Goal: Task Accomplishment & Management: Complete application form

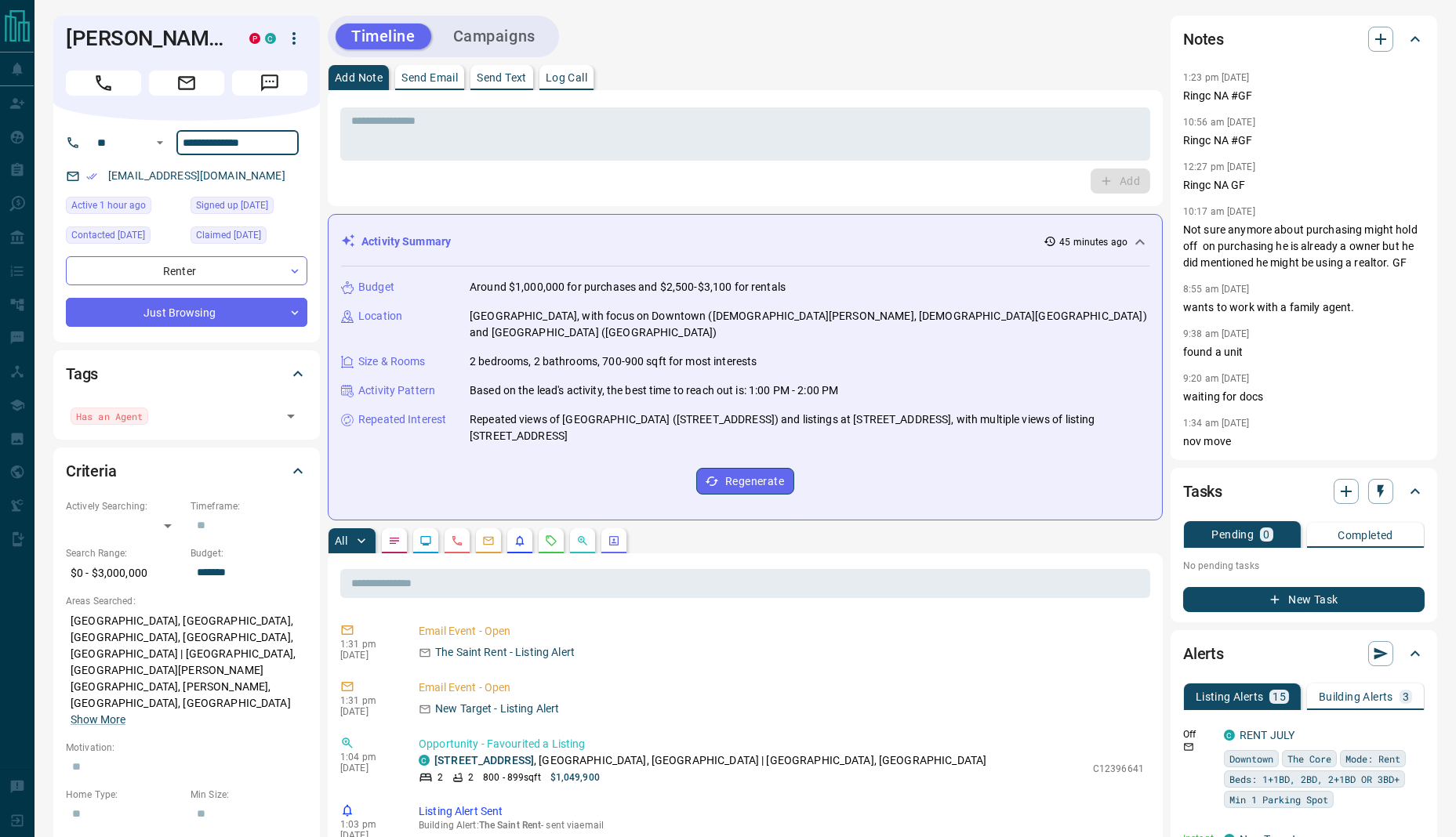
click at [231, 140] on input "**********" at bounding box center [237, 143] width 122 height 25
click at [1377, 43] on icon "button" at bounding box center [1380, 39] width 19 height 19
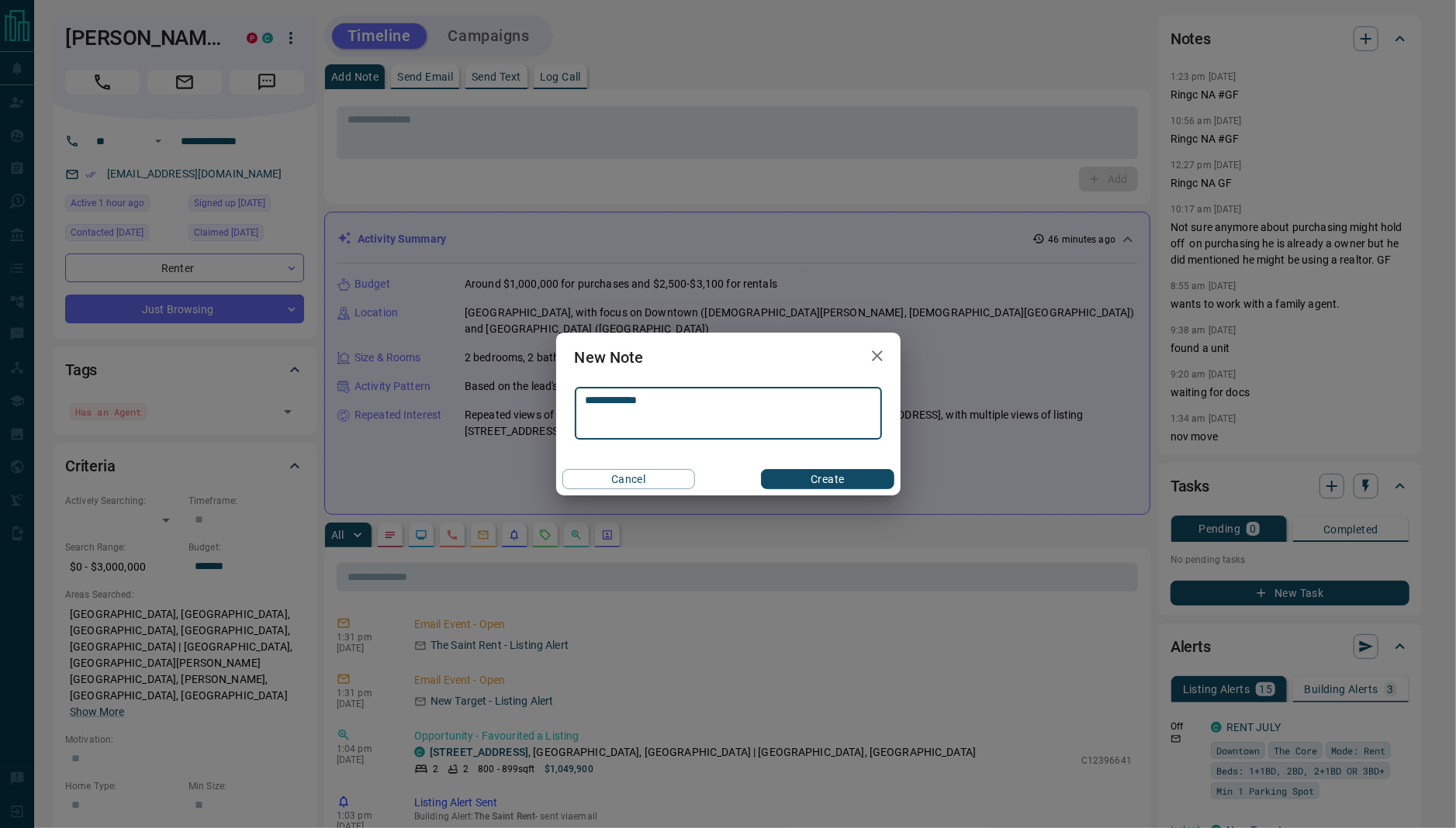
type textarea "**********"
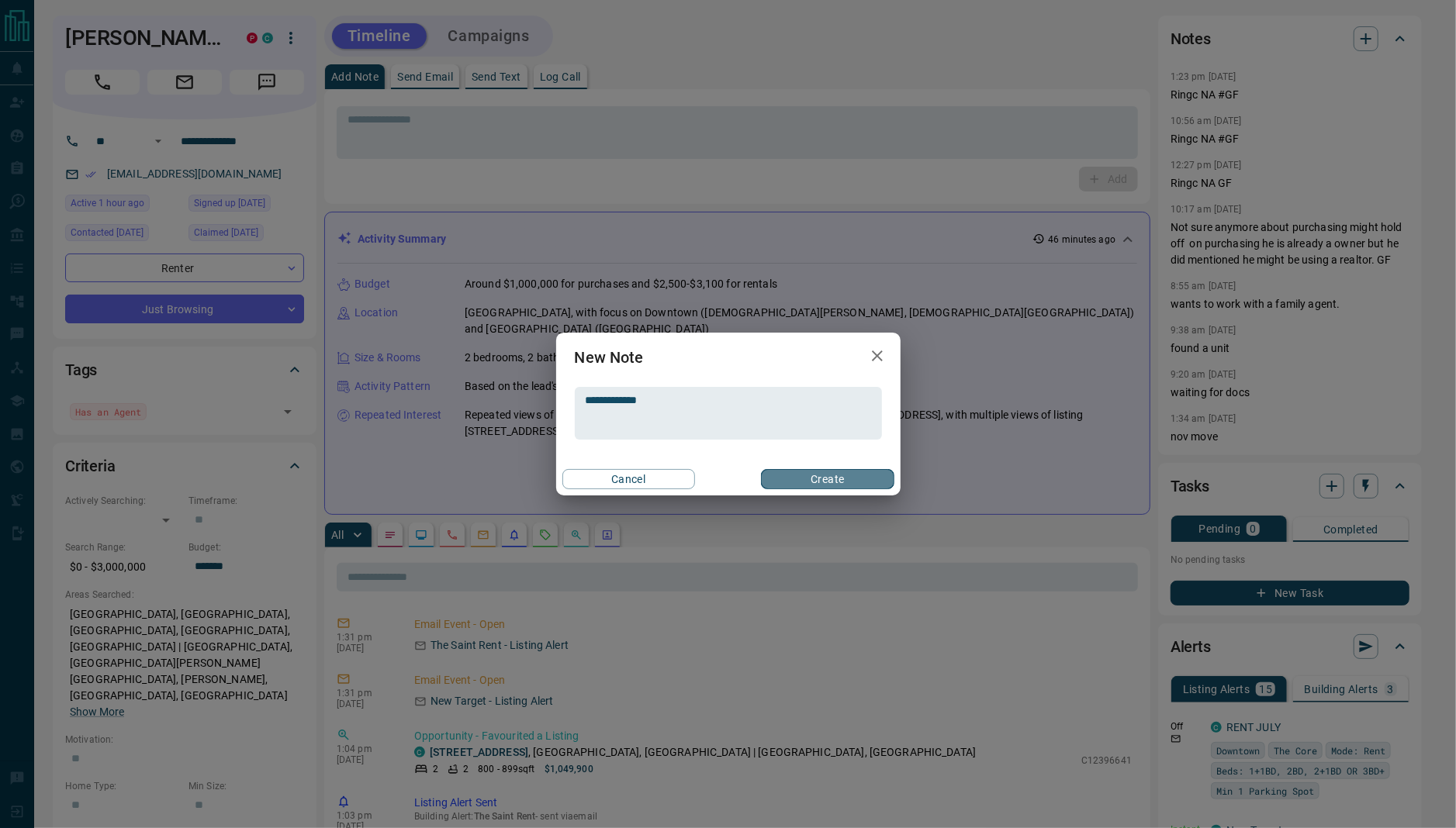
click at [840, 478] on button "Create" at bounding box center [828, 479] width 133 height 20
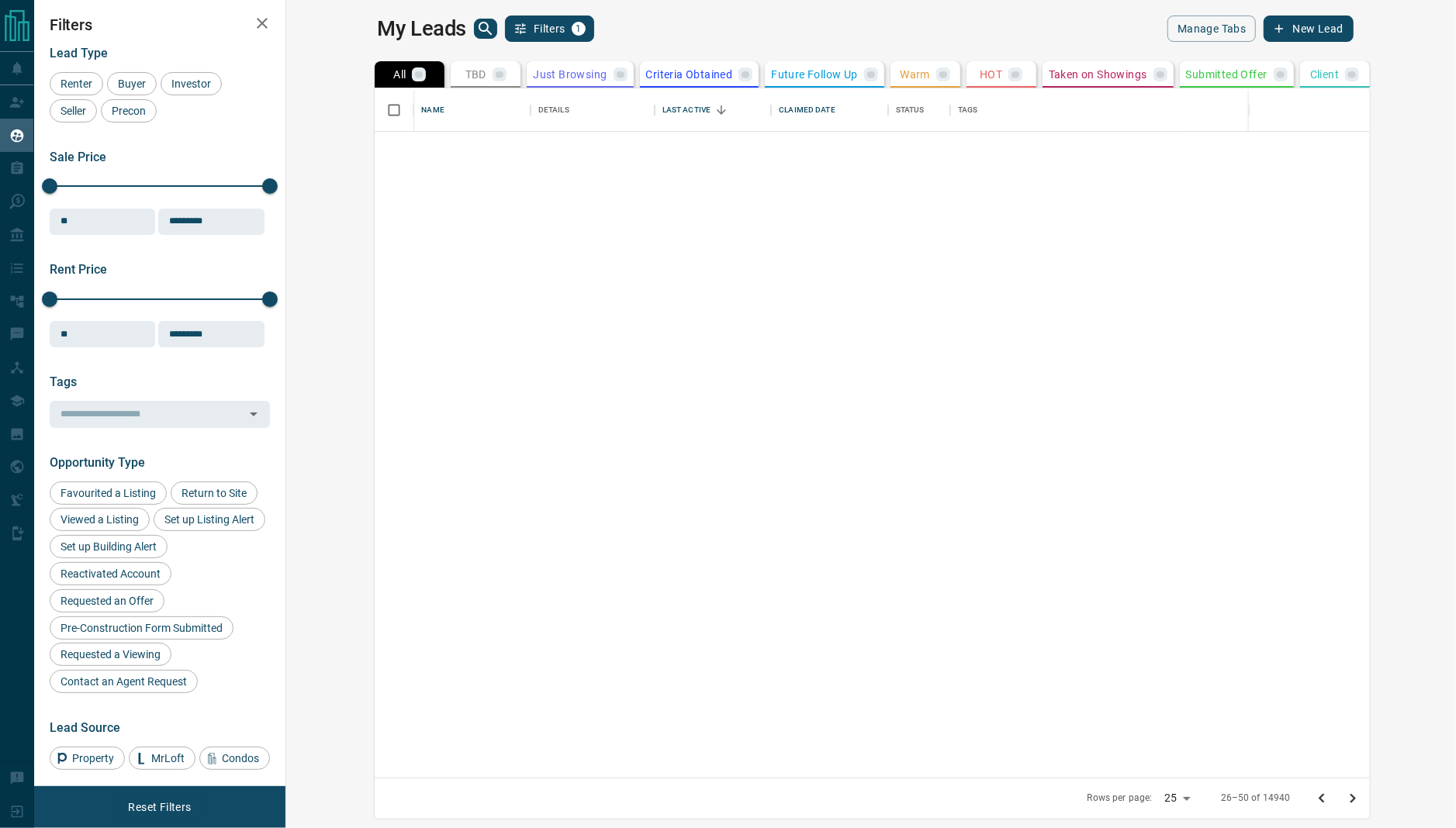
scroll to position [674, 1147]
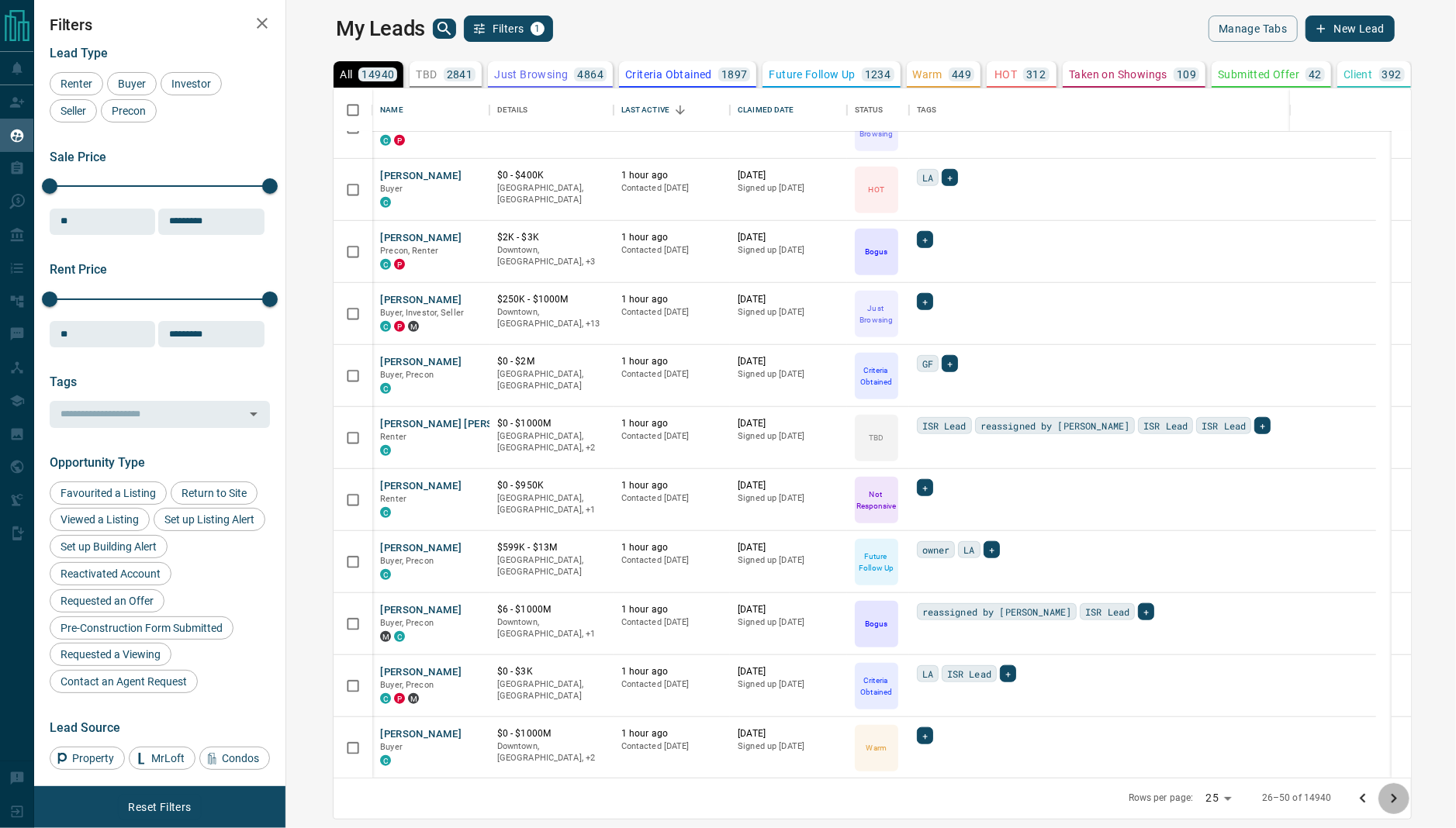
click at [1409, 804] on button "Go to next page" at bounding box center [1394, 798] width 31 height 31
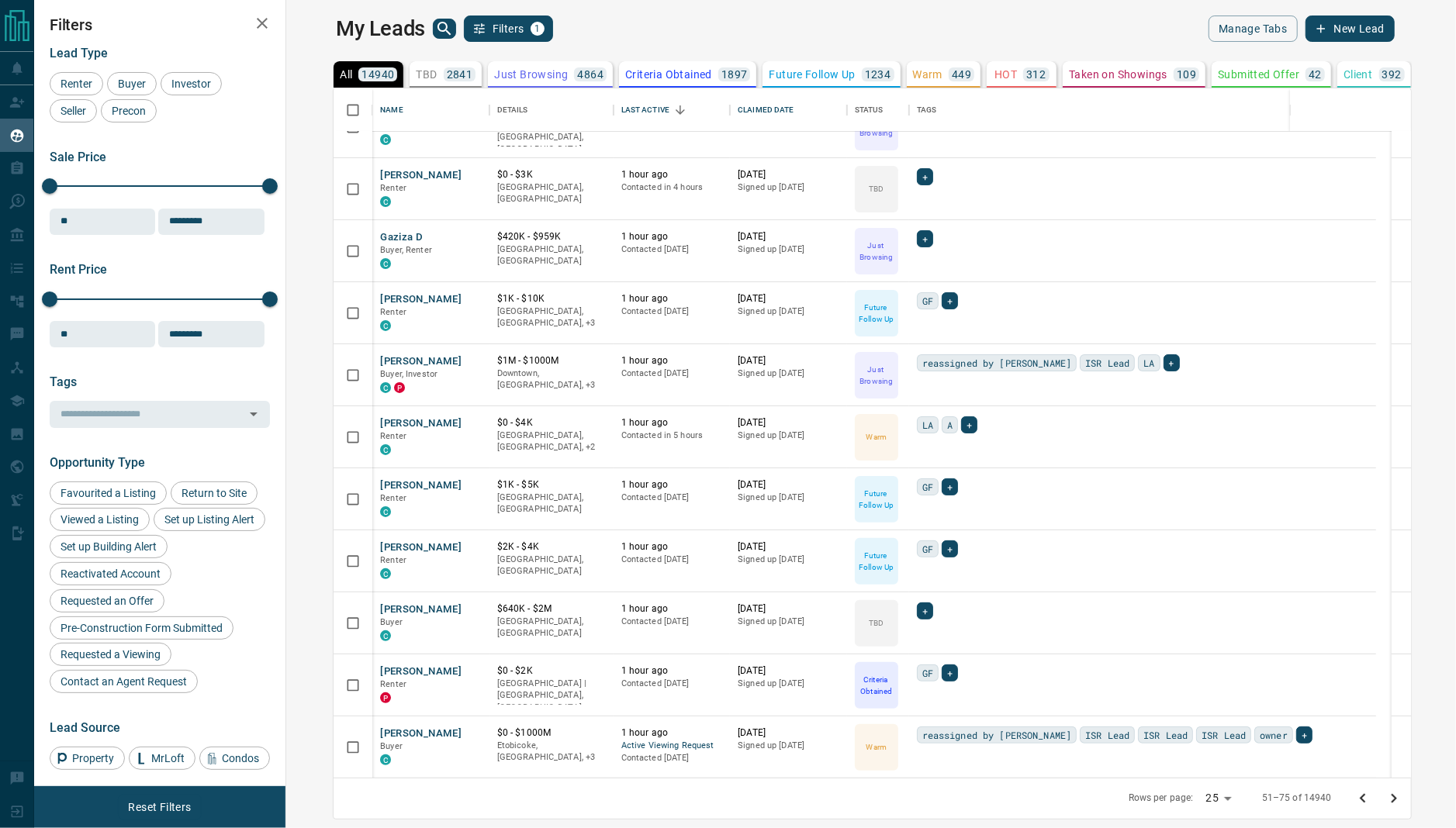
scroll to position [0, 0]
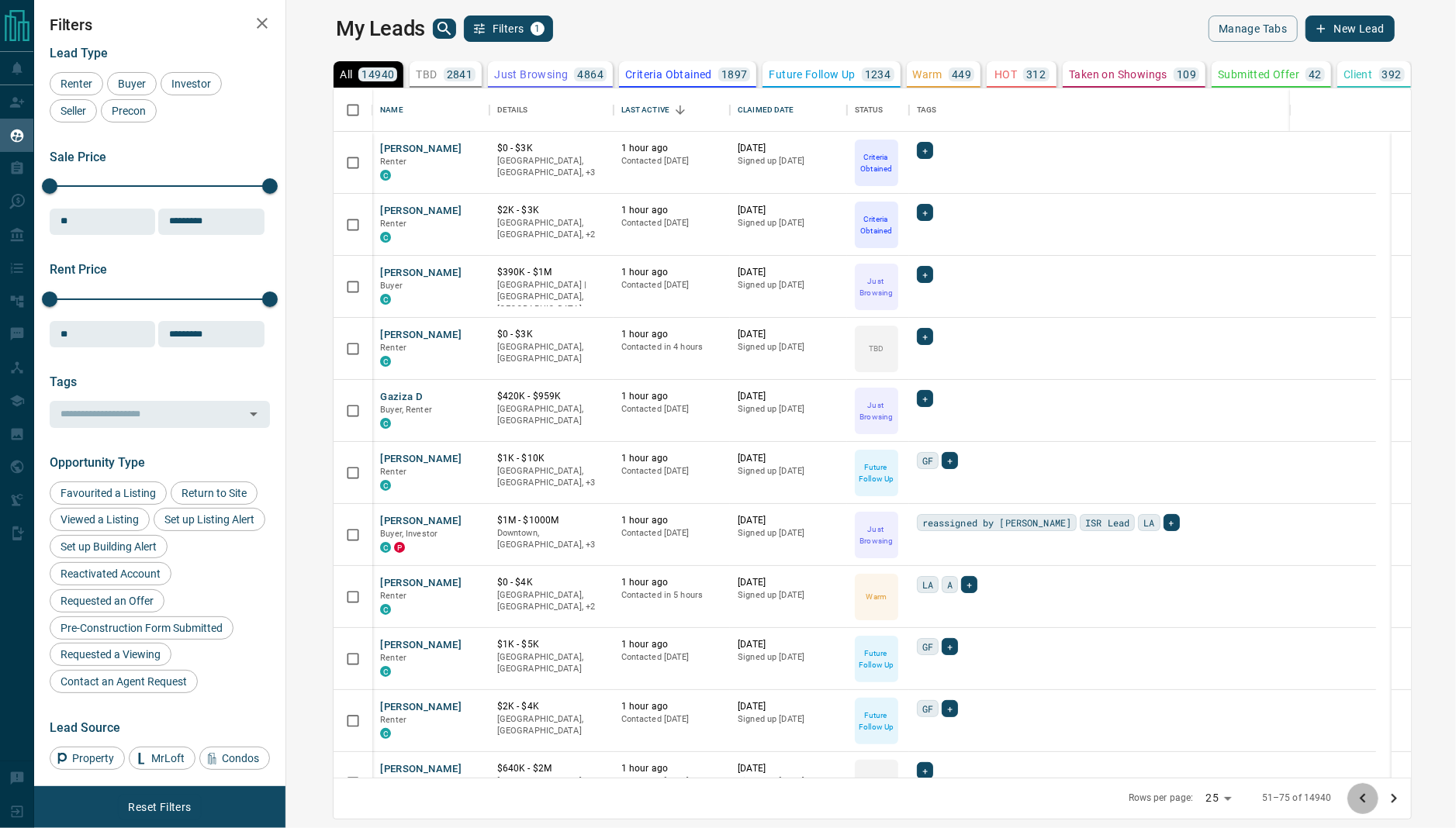
click at [1373, 792] on icon "Go to previous page" at bounding box center [1363, 798] width 19 height 19
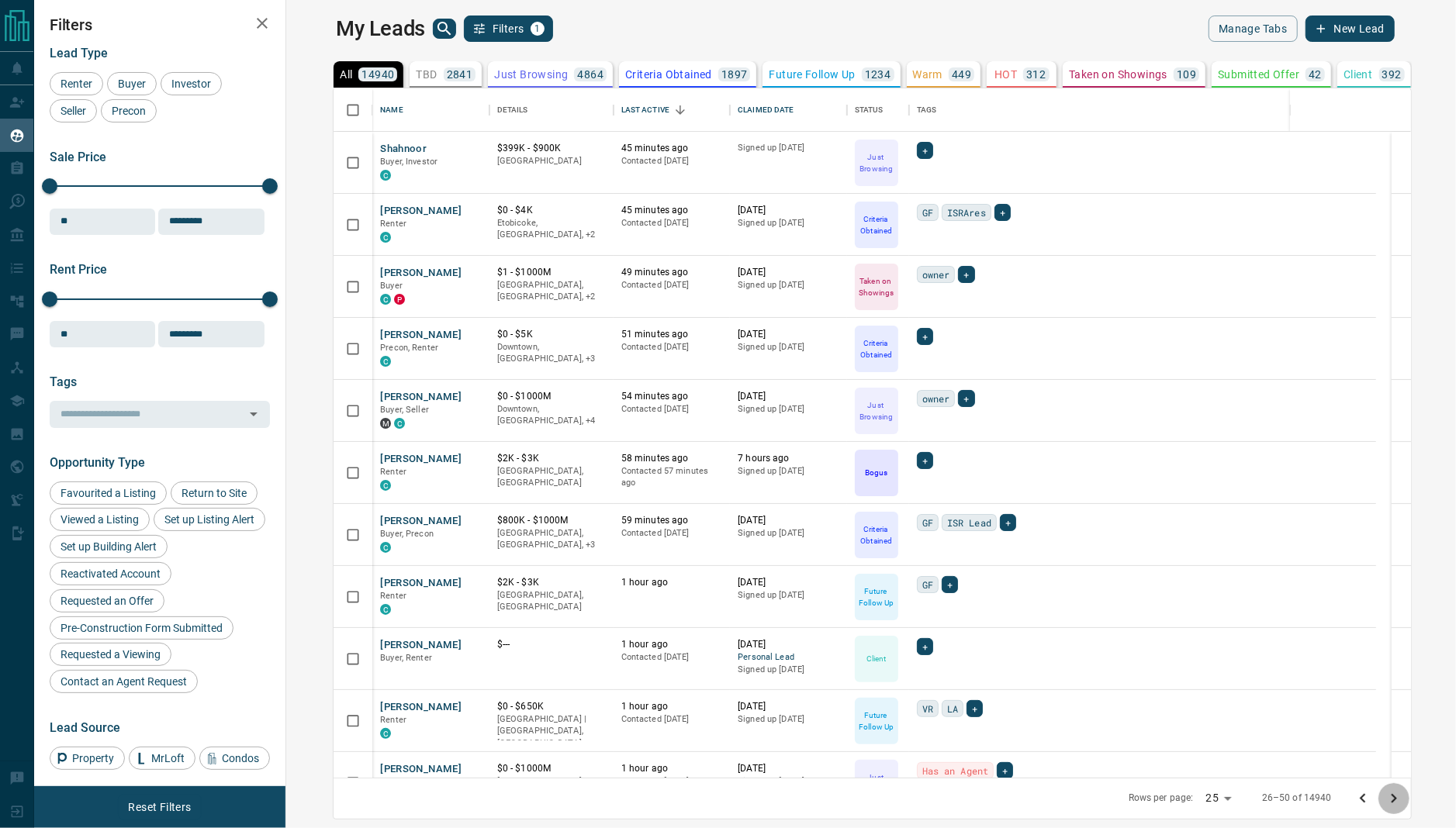
click at [1403, 796] on icon "Go to next page" at bounding box center [1394, 798] width 19 height 19
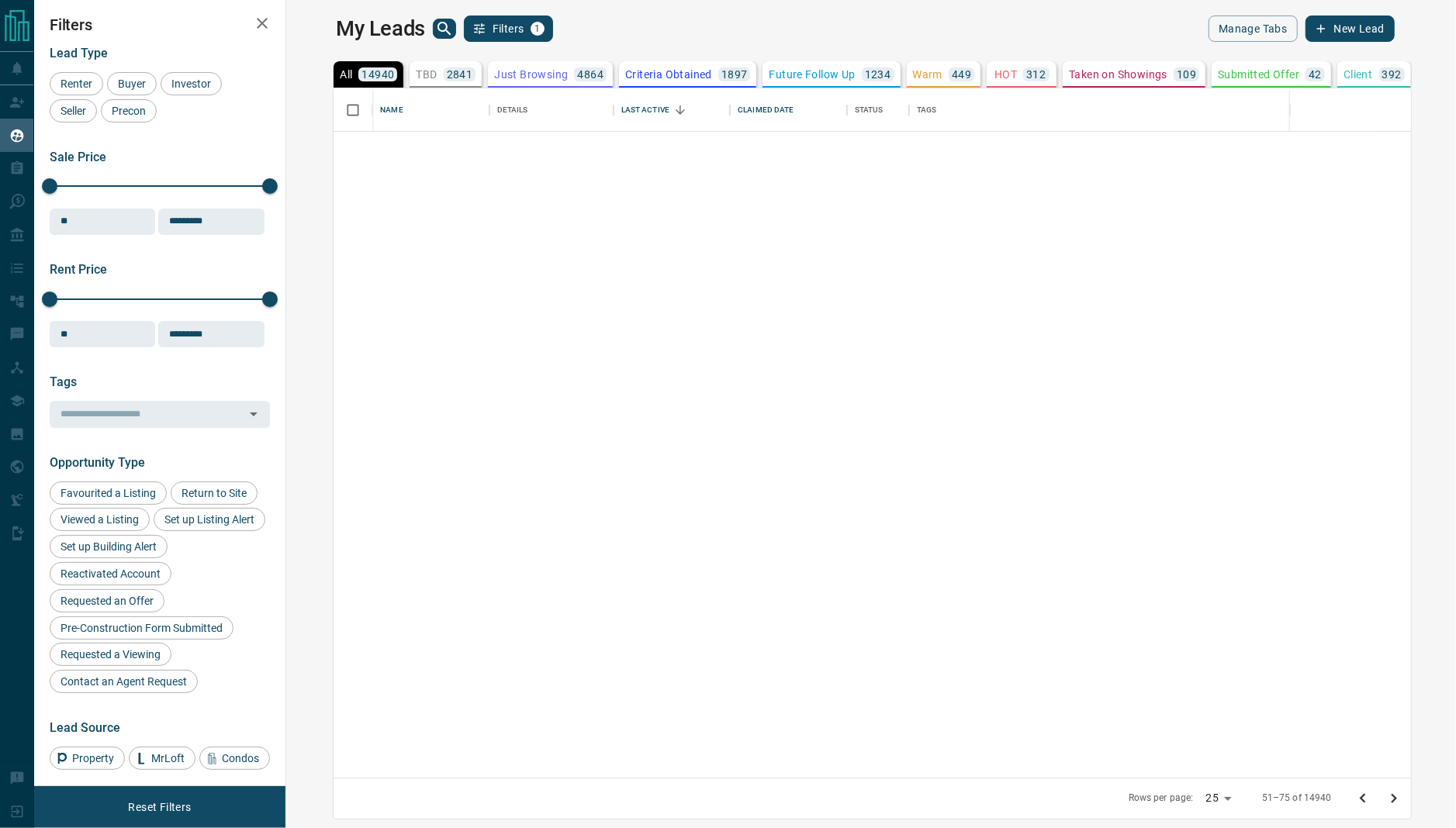
scroll to position [903, 0]
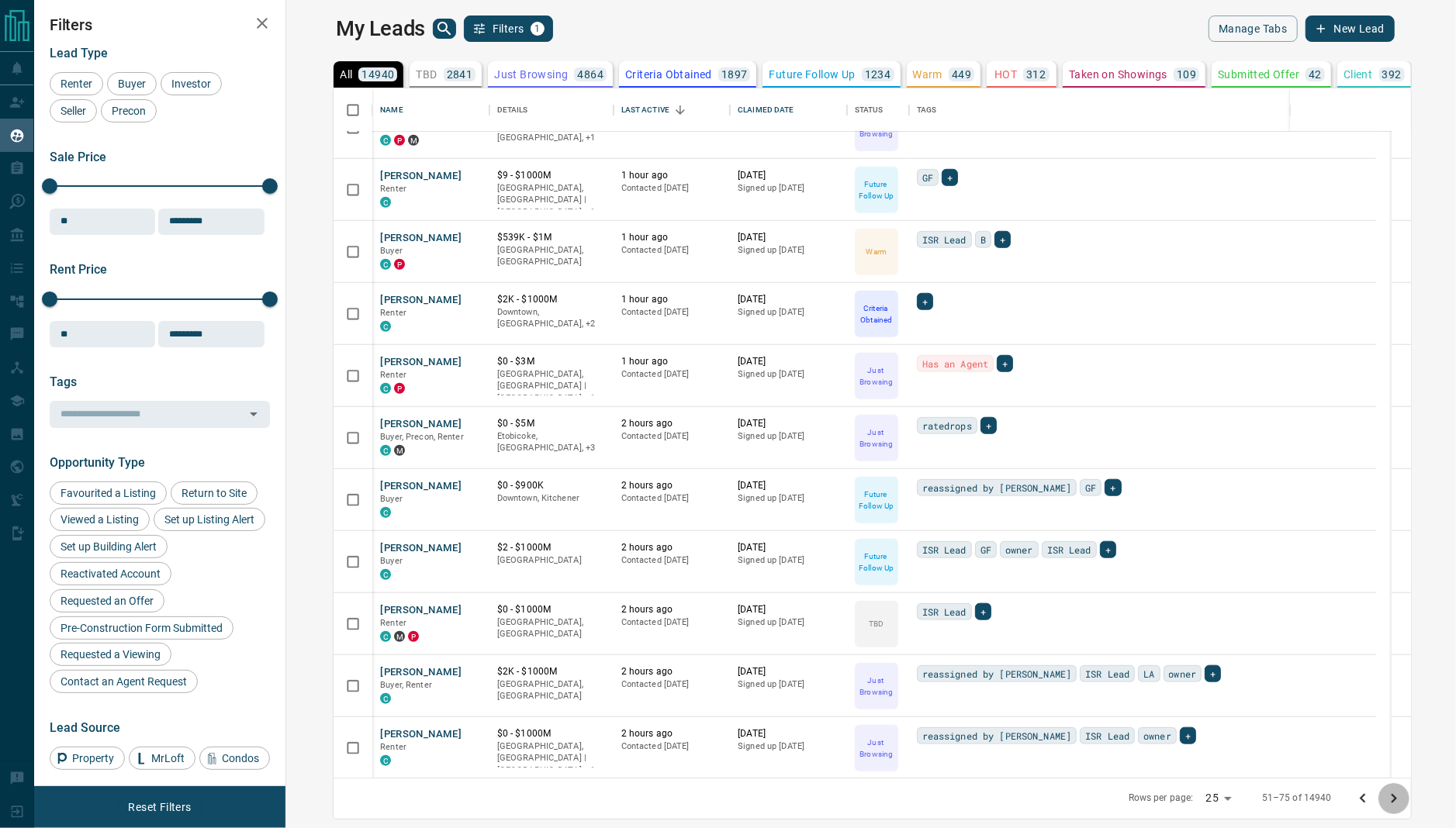
click at [1403, 799] on icon "Go to next page" at bounding box center [1394, 798] width 19 height 19
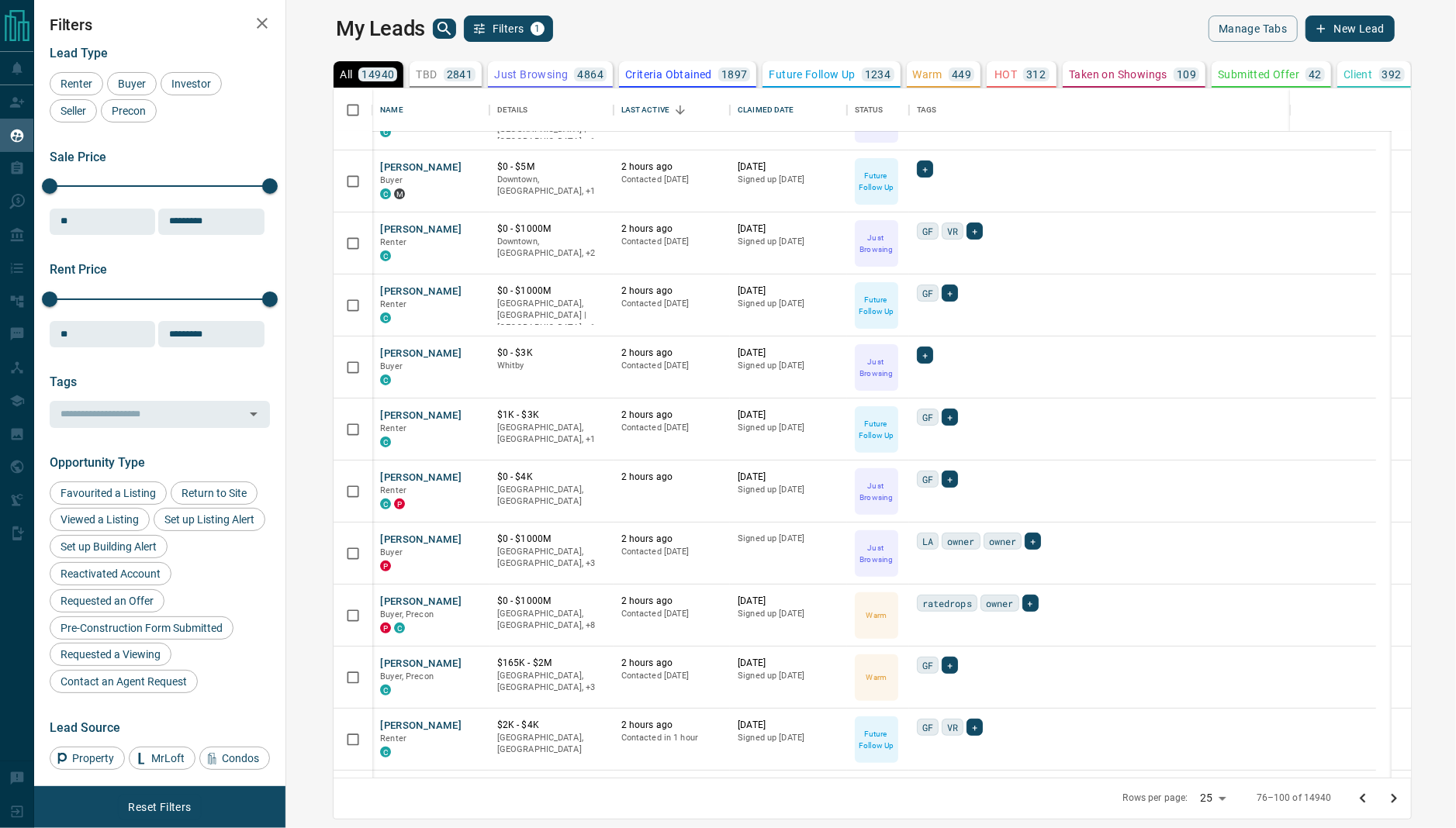
scroll to position [0, 0]
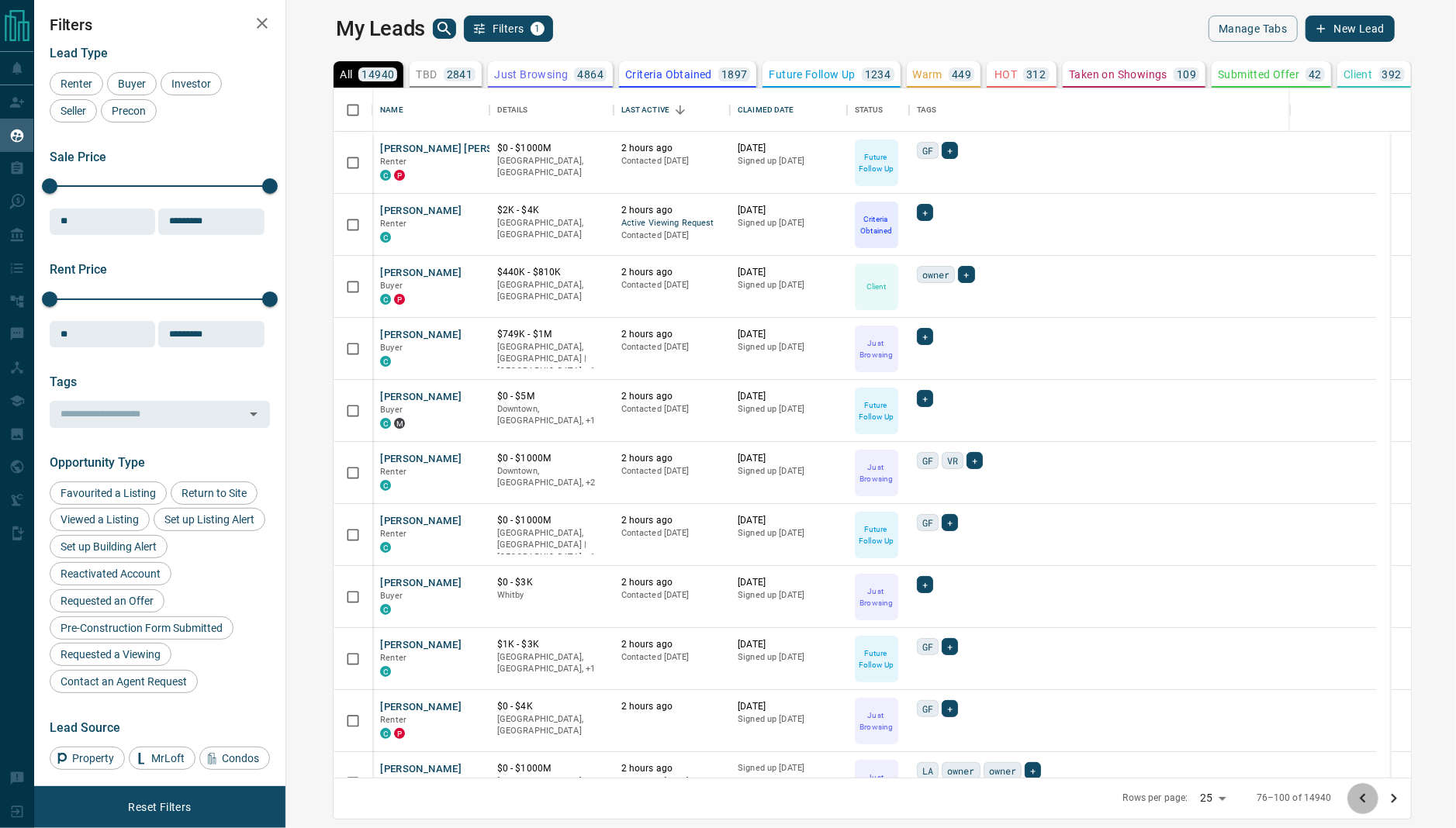
click at [1373, 798] on icon "Go to previous page" at bounding box center [1363, 798] width 19 height 19
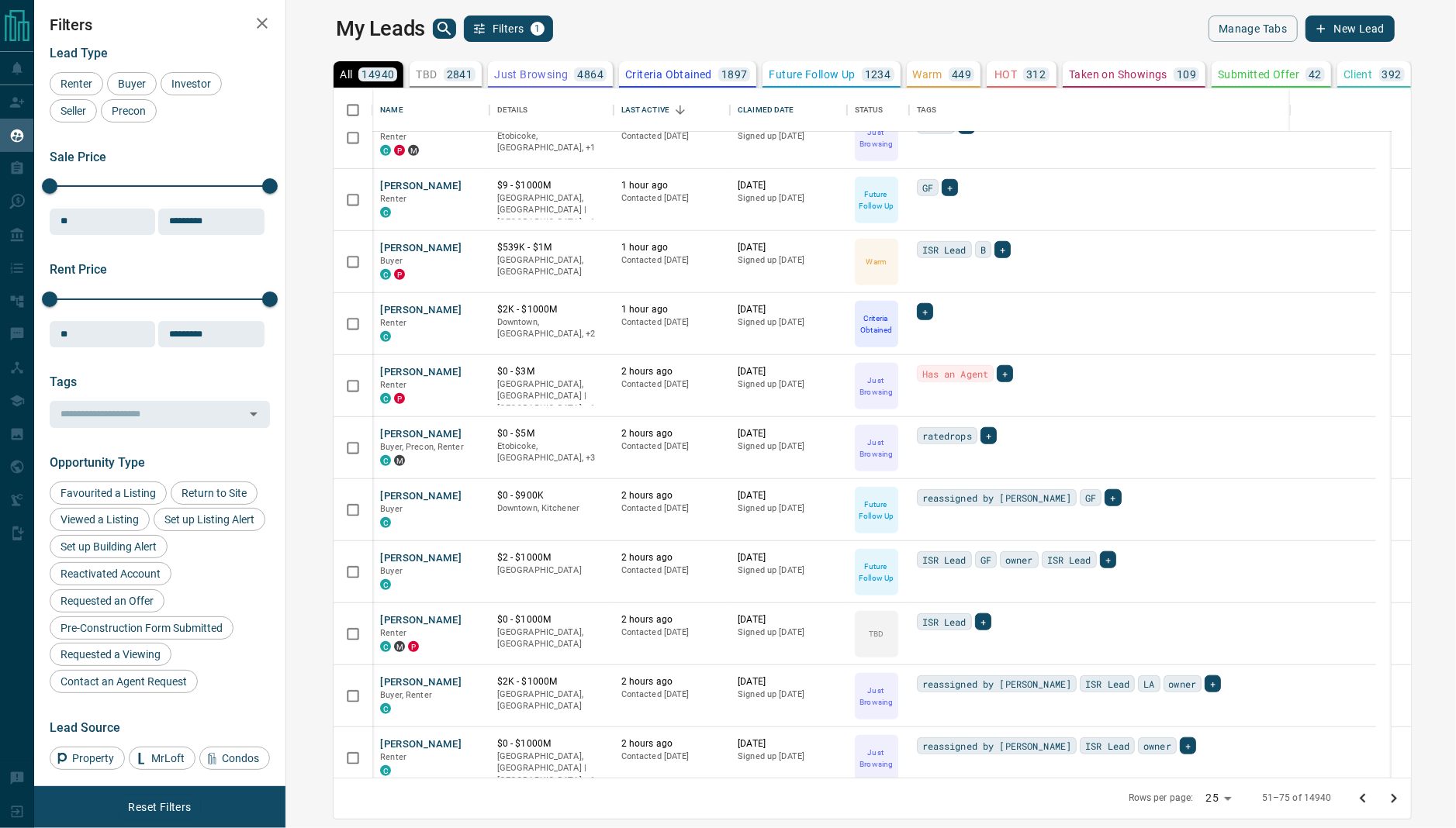
scroll to position [903, 0]
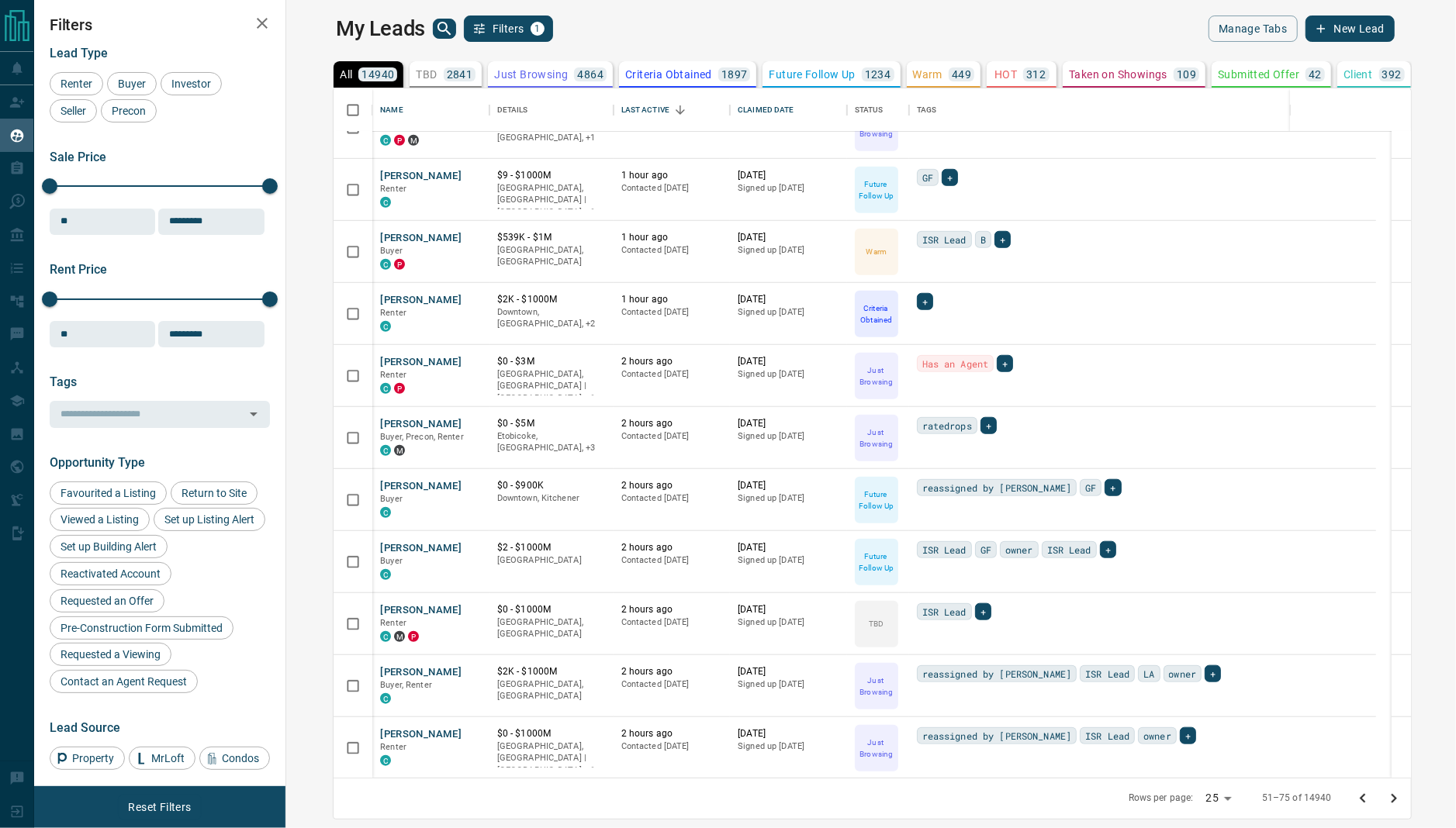
click at [1379, 792] on button "Go to previous page" at bounding box center [1363, 798] width 31 height 31
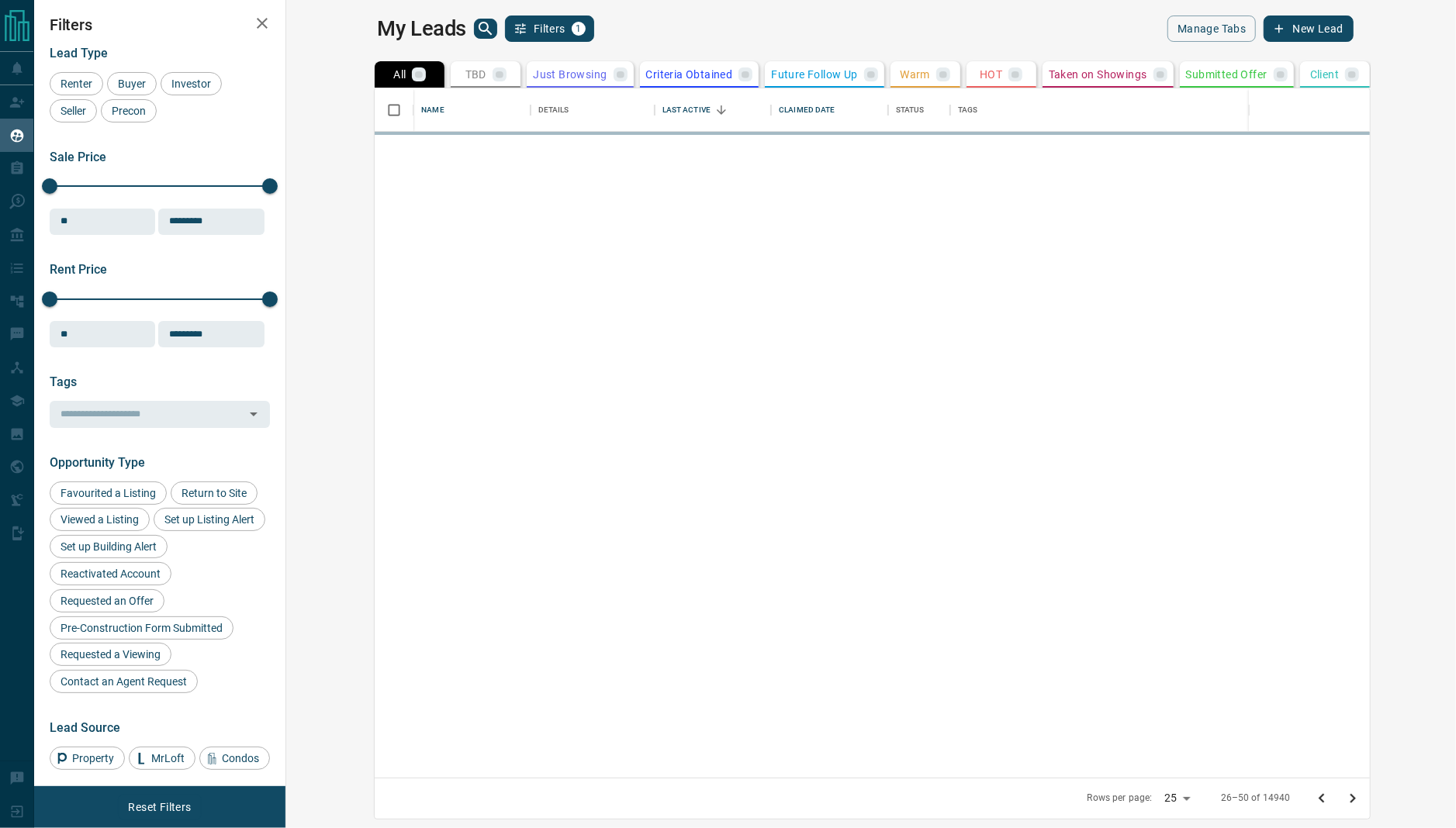
scroll to position [0, 0]
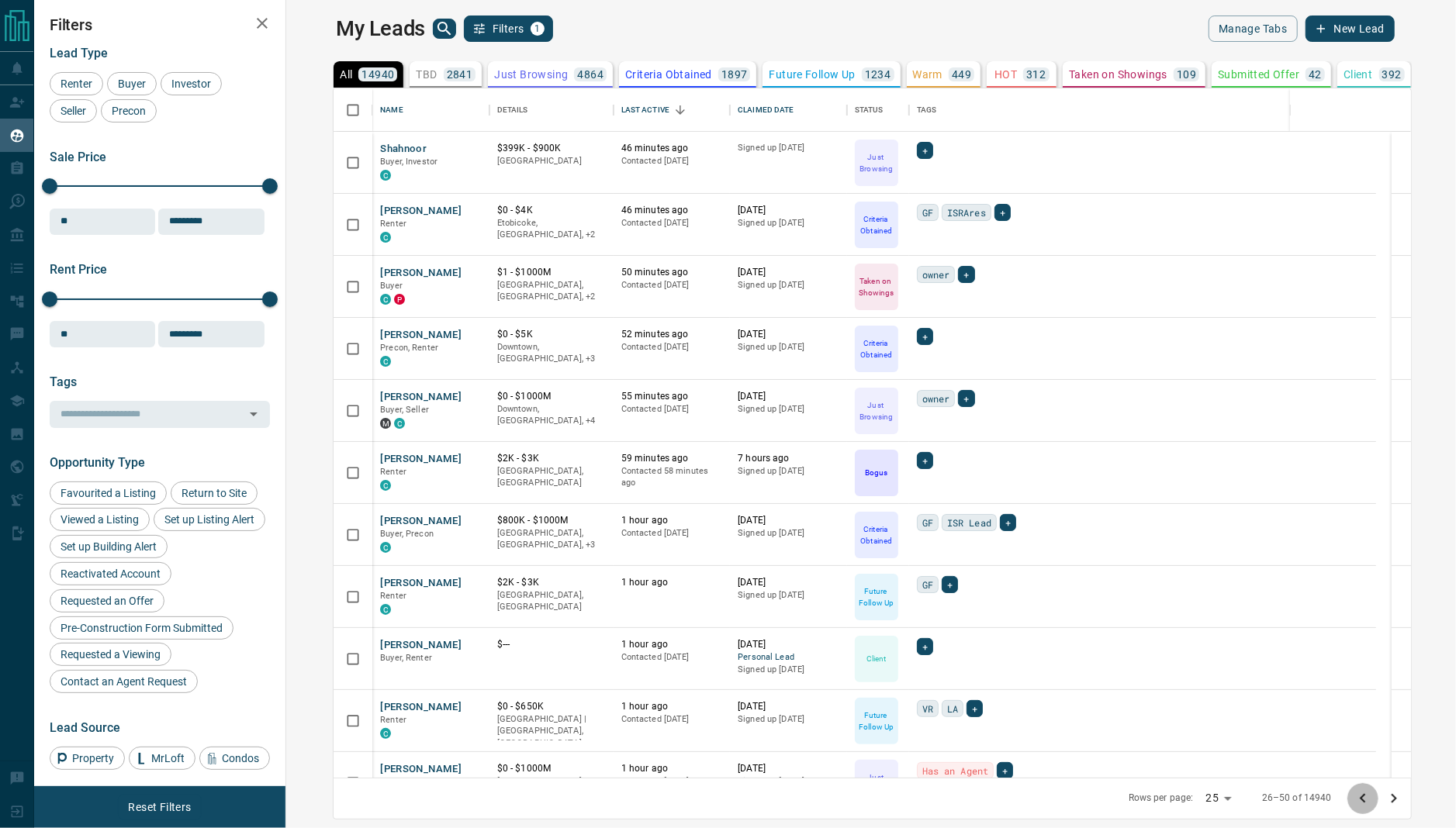
click at [1373, 798] on icon "Go to previous page" at bounding box center [1363, 798] width 19 height 19
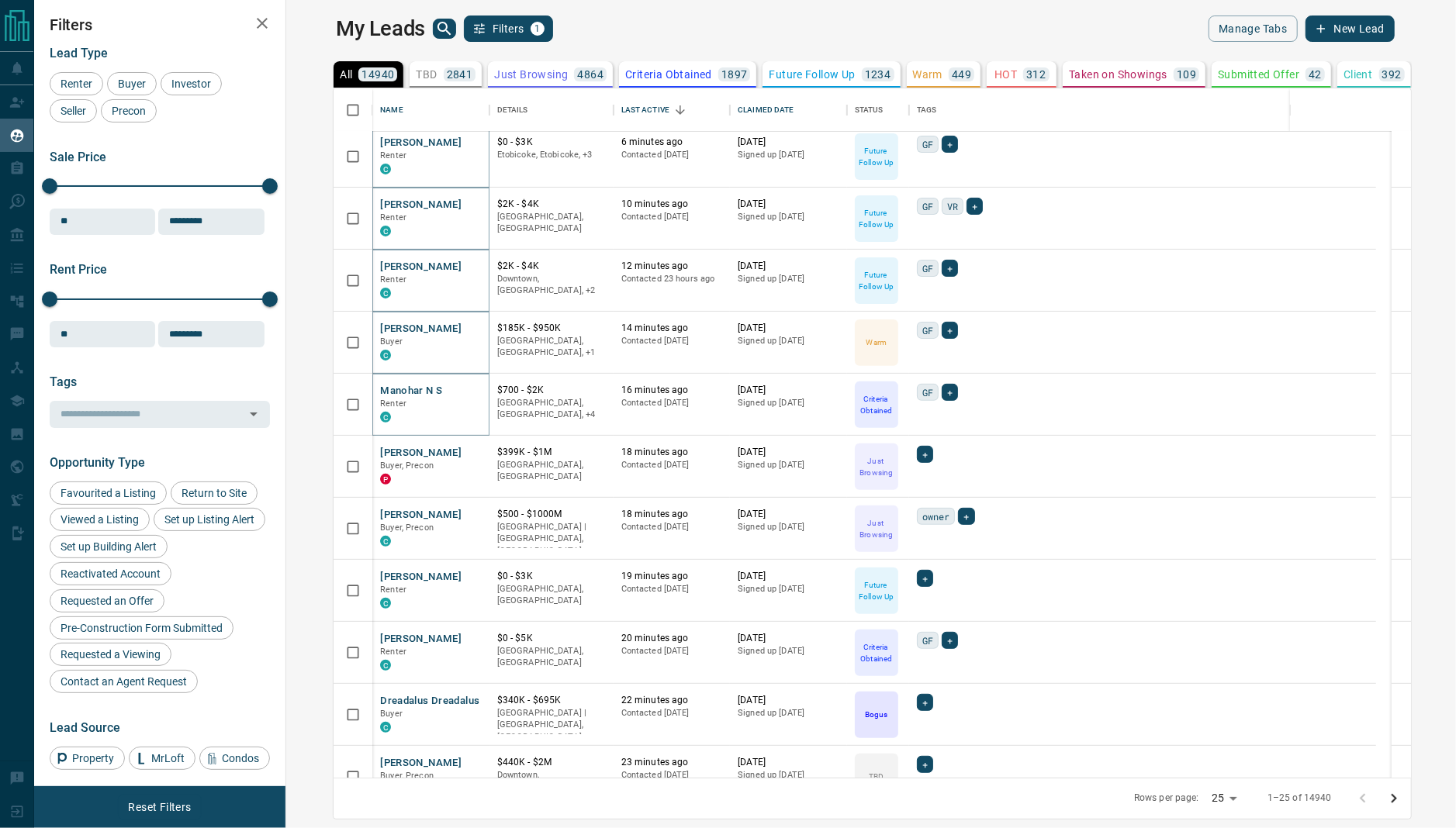
scroll to position [323, 0]
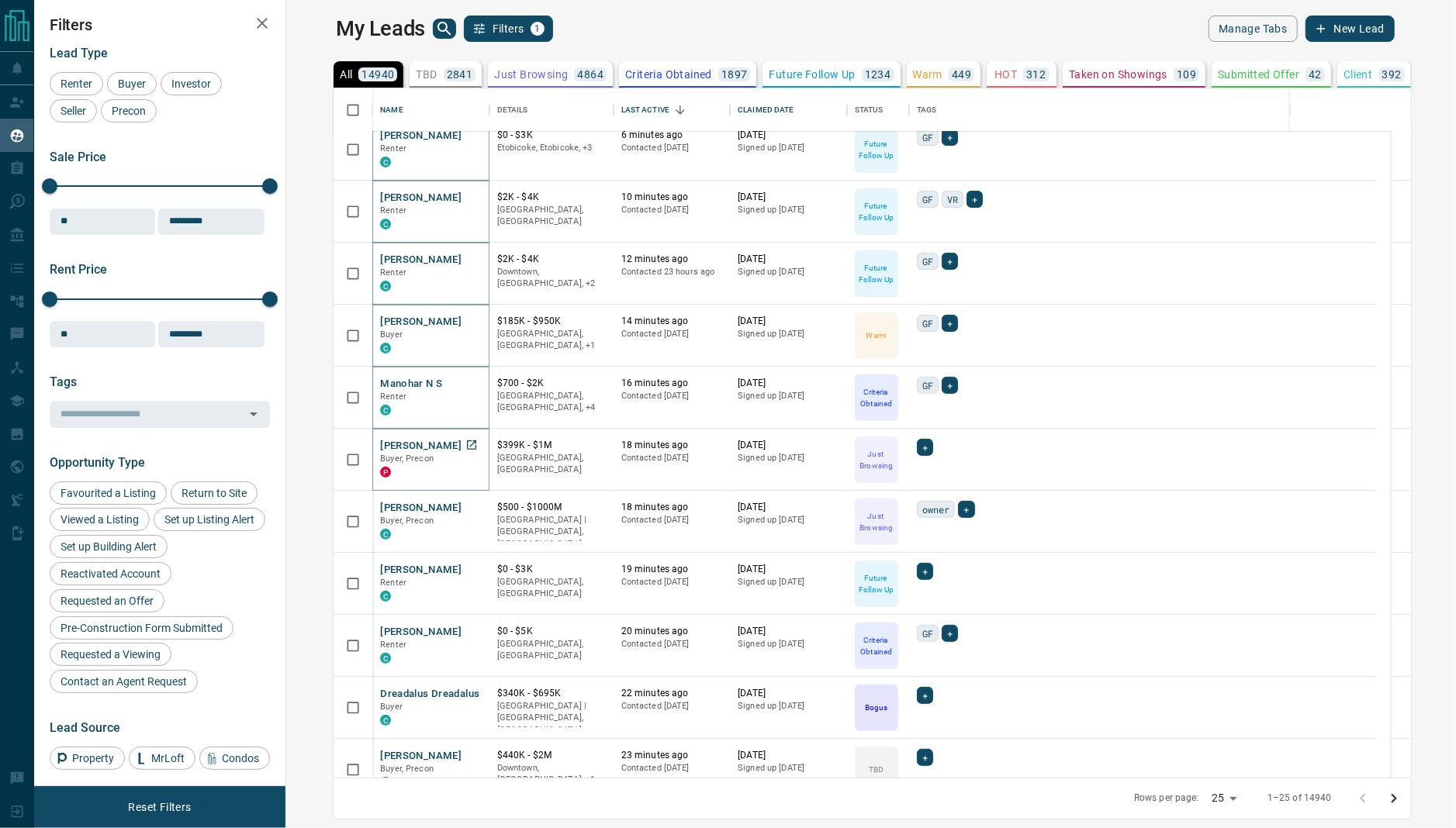
drag, startPoint x: 416, startPoint y: 442, endPoint x: 428, endPoint y: 447, distance: 13.0
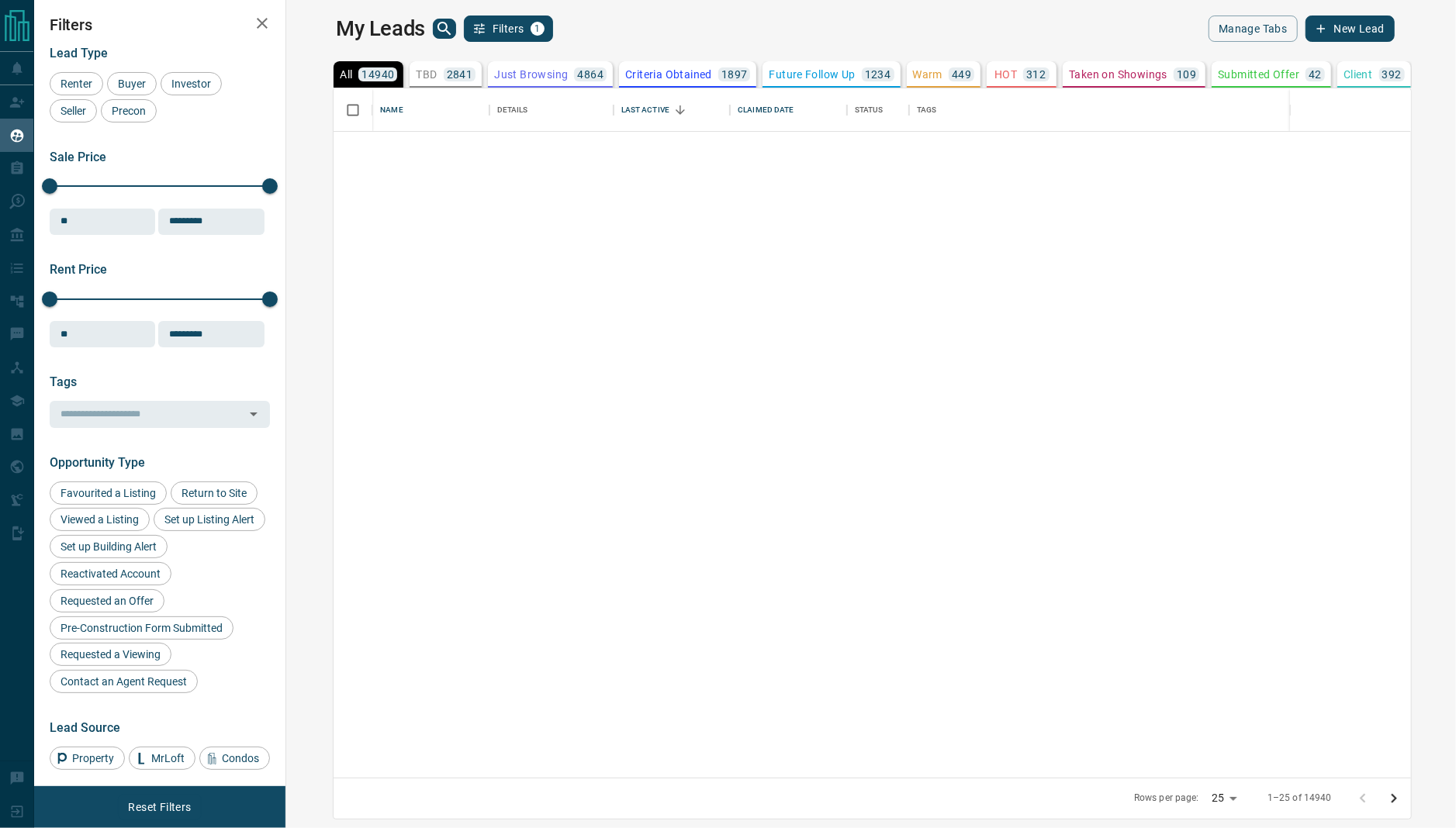
scroll to position [903, 0]
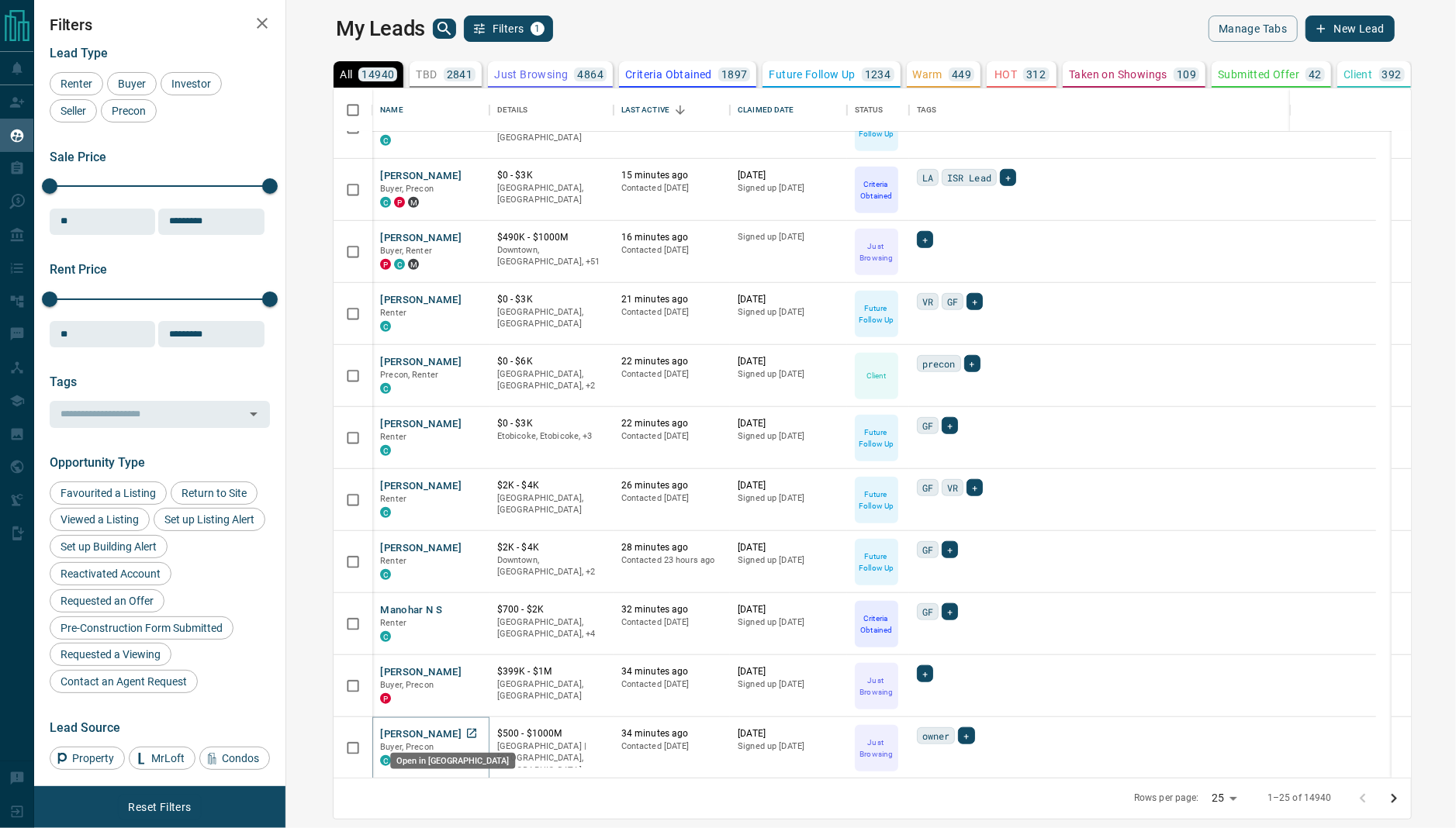
drag, startPoint x: 437, startPoint y: 732, endPoint x: 425, endPoint y: 725, distance: 13.9
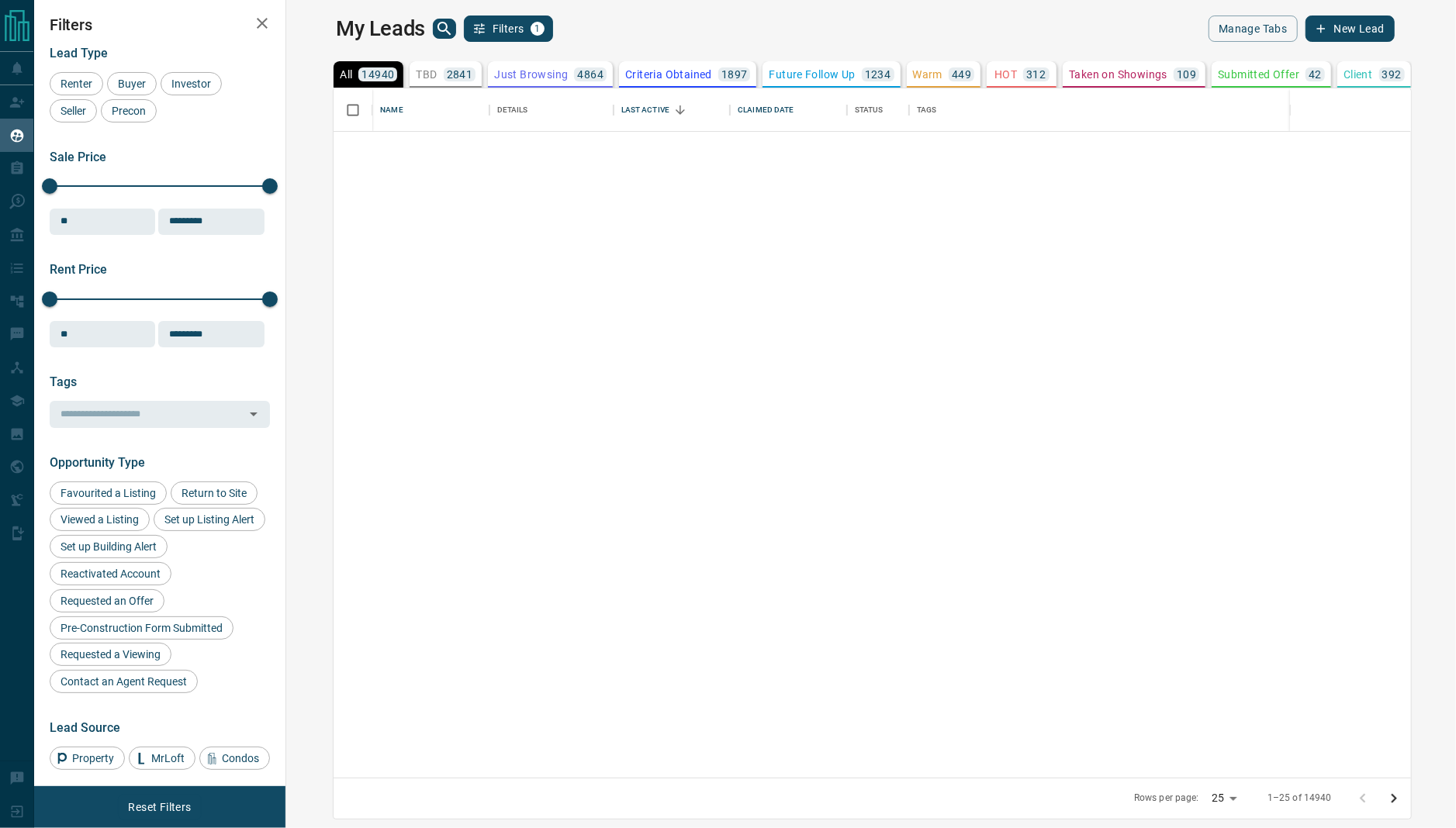
scroll to position [0, 0]
